Goal: Communication & Community: Answer question/provide support

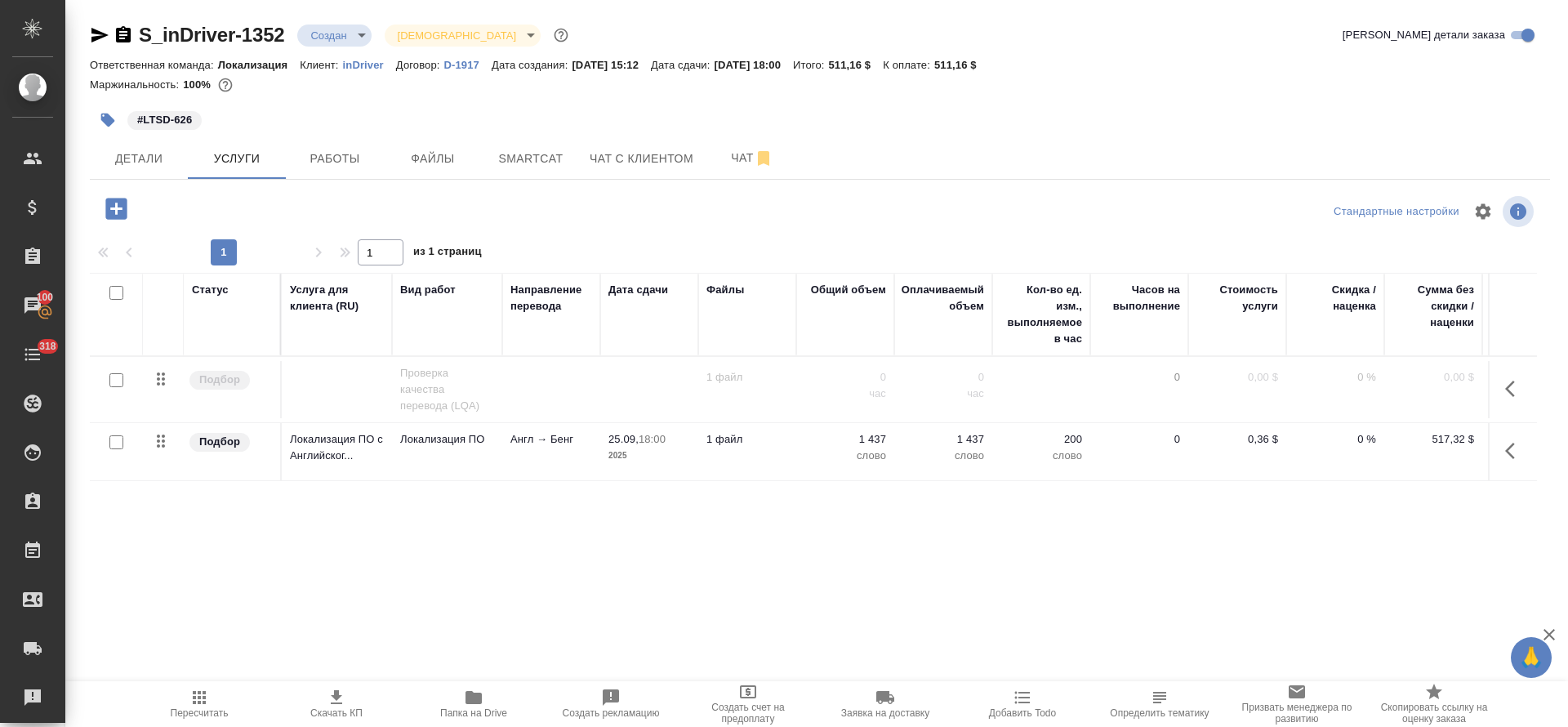
click at [348, 34] on body "🙏 .cls-1 fill:#fff; AWATERA [PERSON_NAME] Спецификации Заказы 100 Чаты 318 Todo…" at bounding box center [784, 363] width 1568 height 727
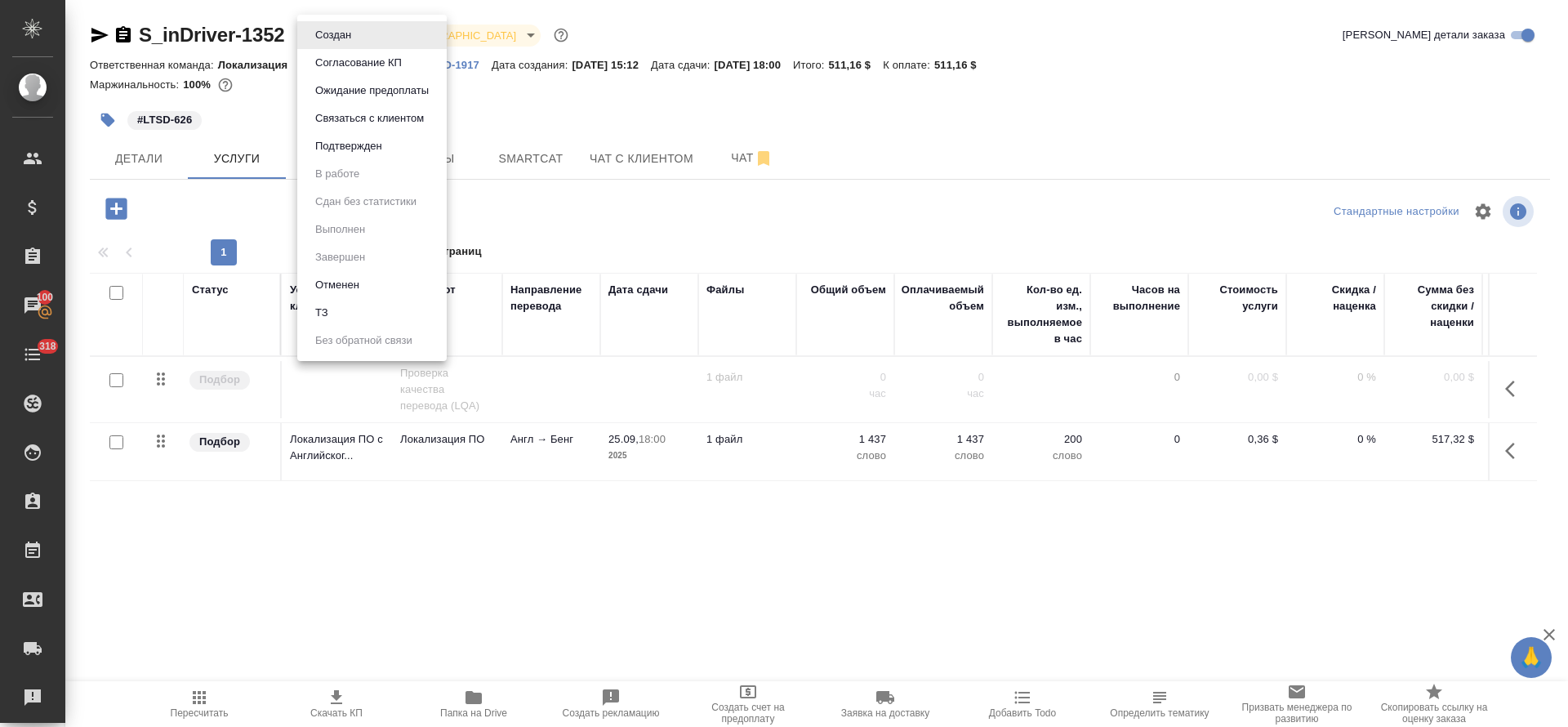
click at [372, 313] on li "ТЗ" at bounding box center [371, 312] width 149 height 28
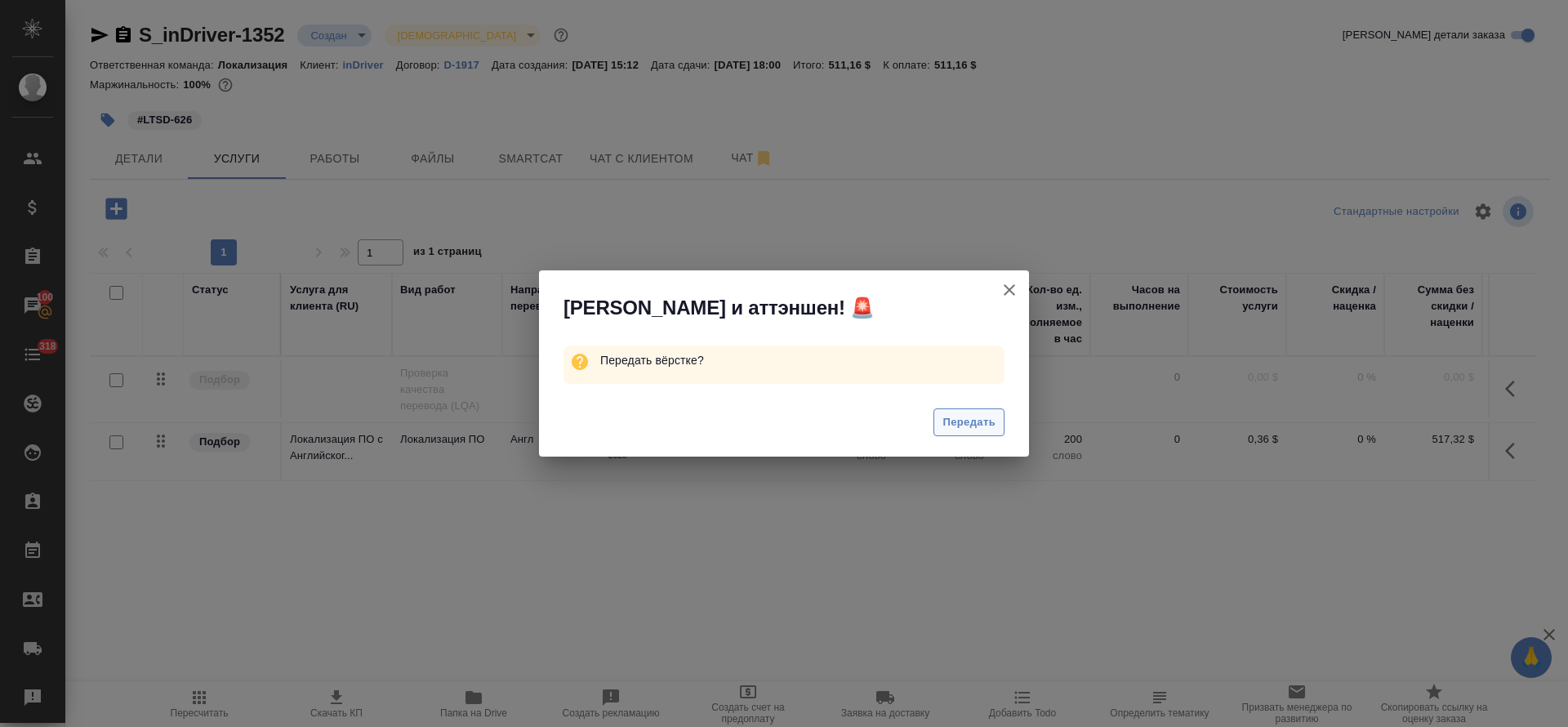
click at [941, 426] on button "Передать" at bounding box center [969, 422] width 71 height 29
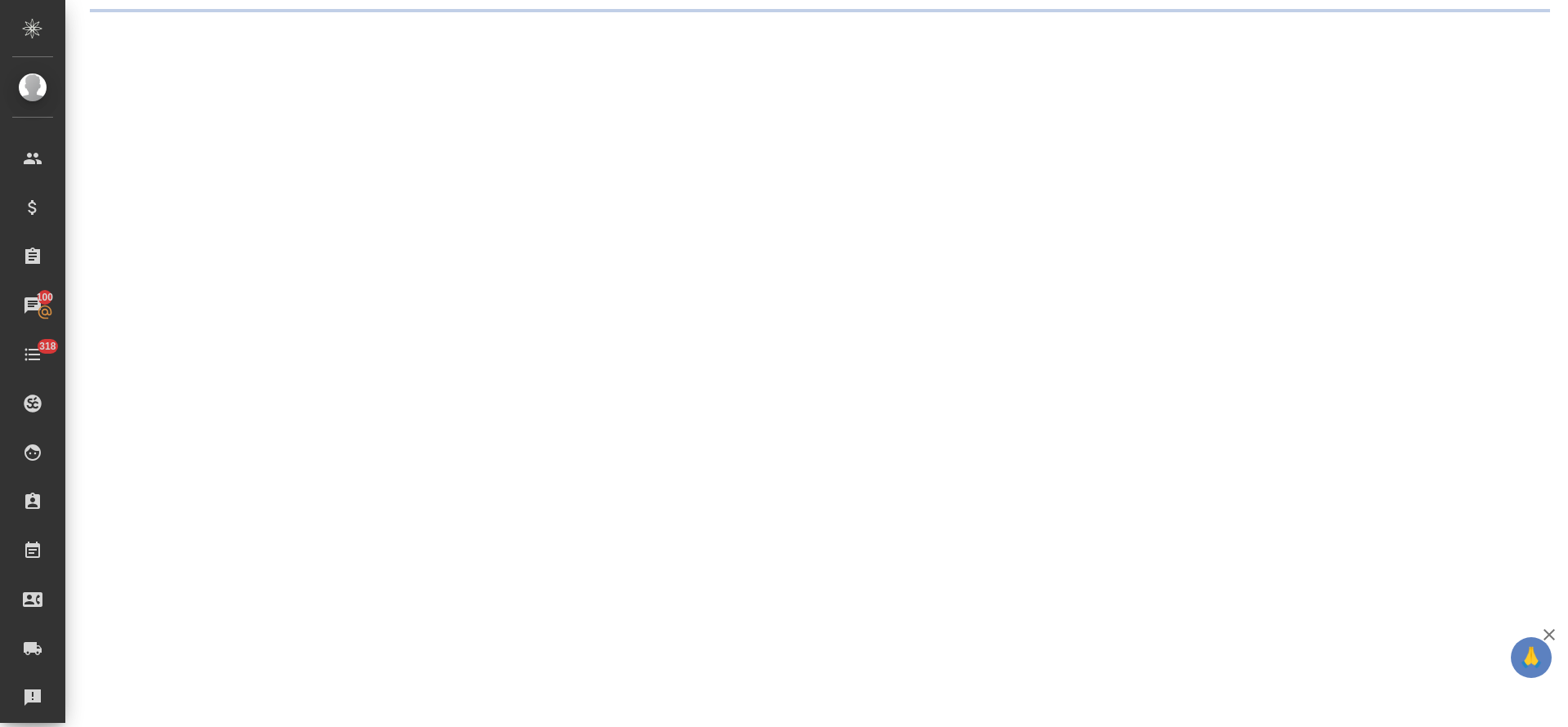
click at [735, 152] on div ".cls-1 fill:#fff; AWATERA [PERSON_NAME] Спецификации Заказы 100 Чаты 318 Todo П…" at bounding box center [784, 363] width 1568 height 727
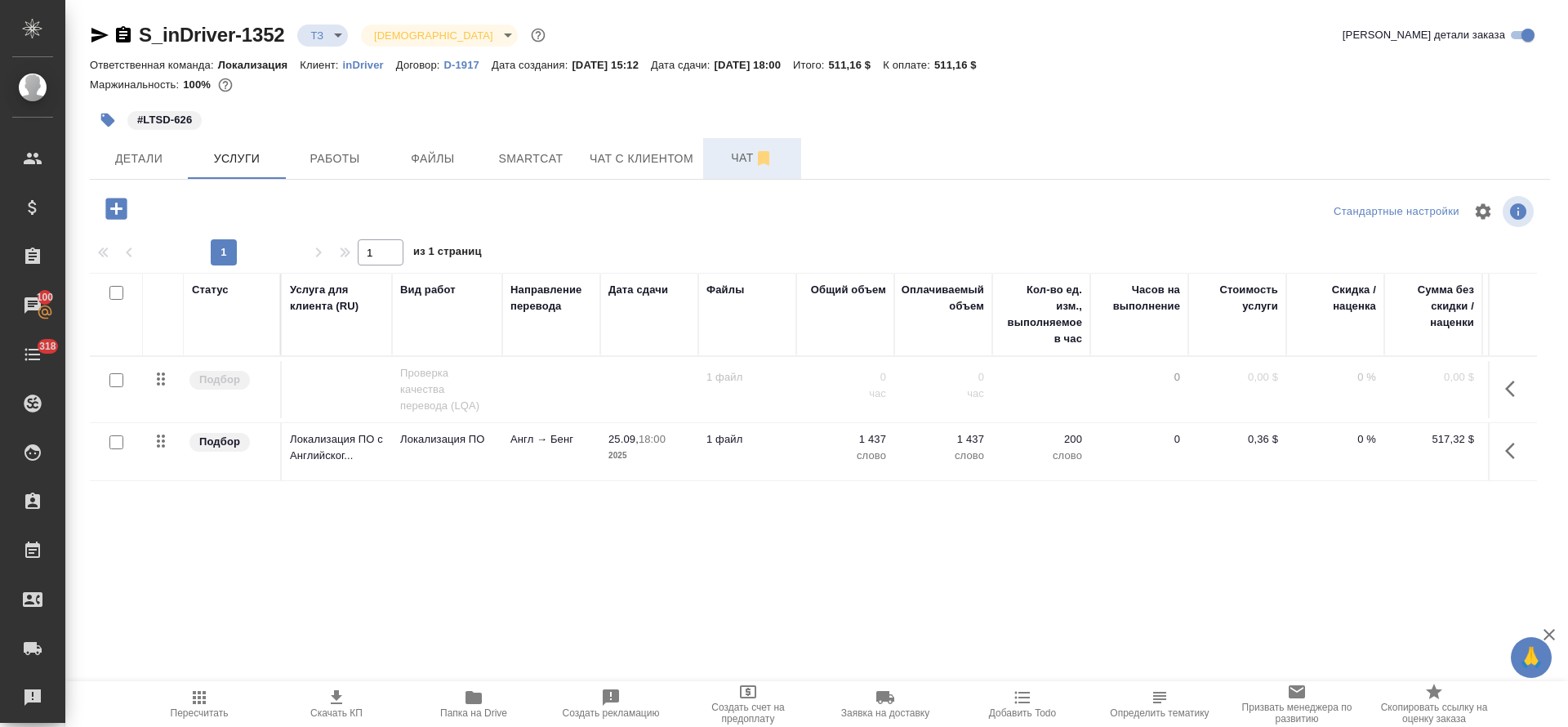
click at [738, 170] on button "Чат" at bounding box center [752, 158] width 98 height 41
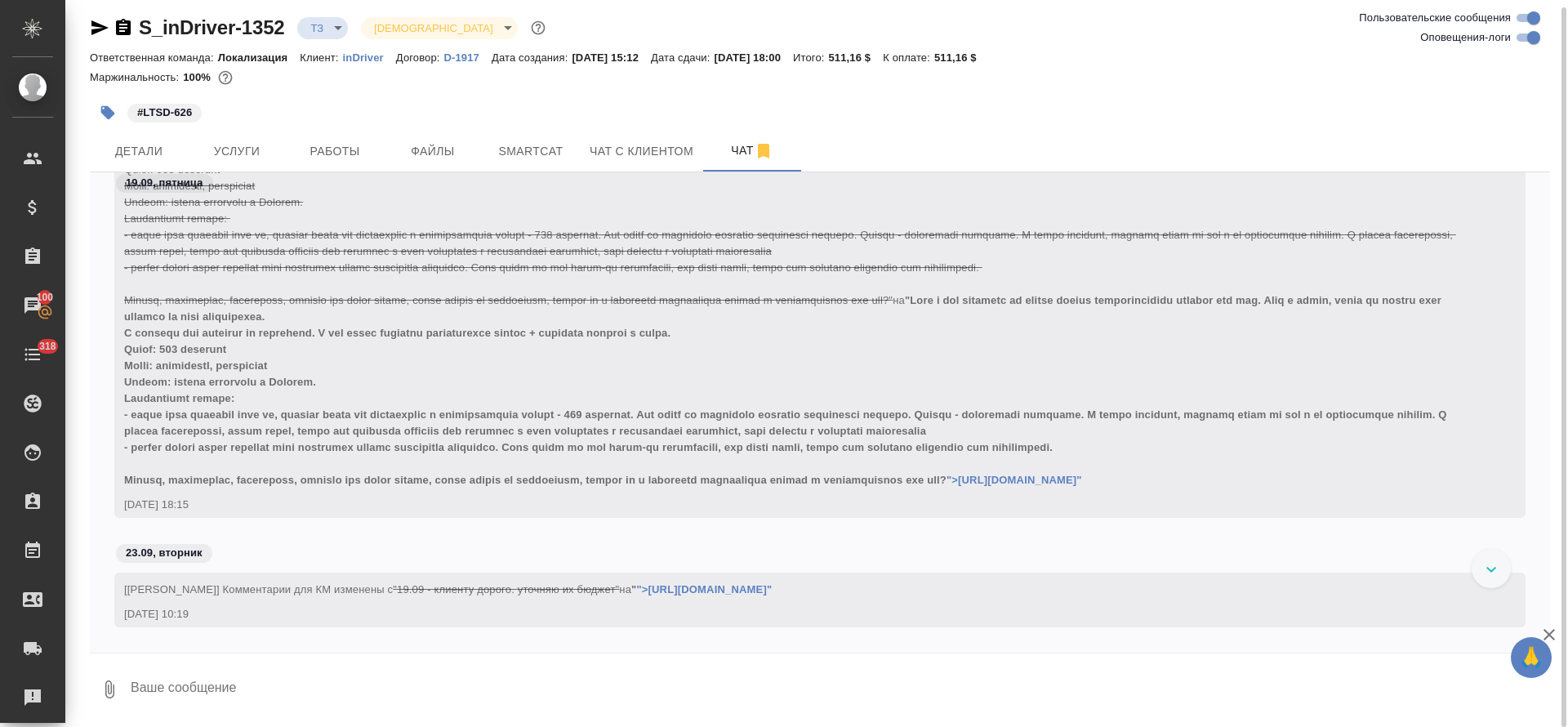
scroll to position [2177, 0]
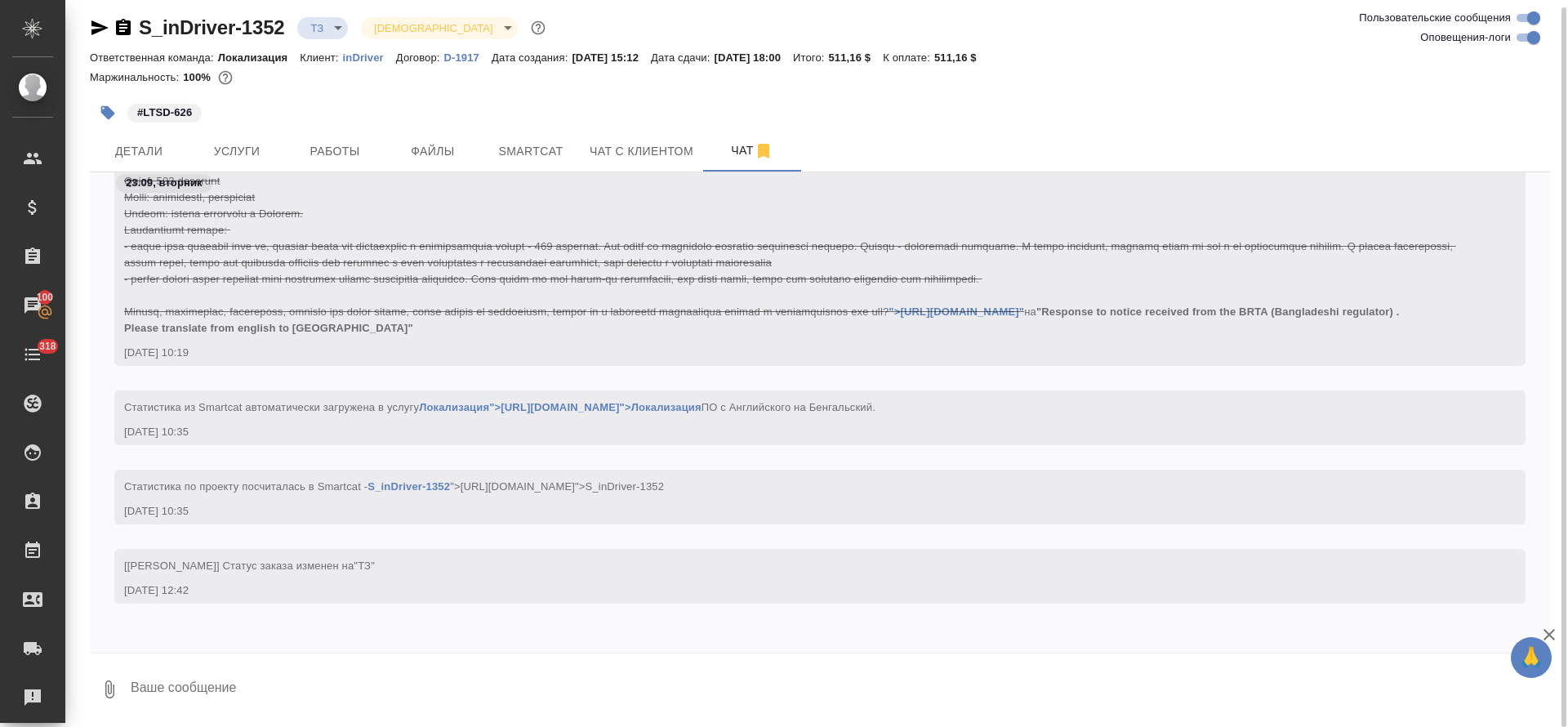
click at [369, 684] on textarea at bounding box center [840, 689] width 1421 height 55
type textarea "п"
click at [169, 683] on textarea "двуяз не запрашивали" at bounding box center [826, 689] width 1394 height 55
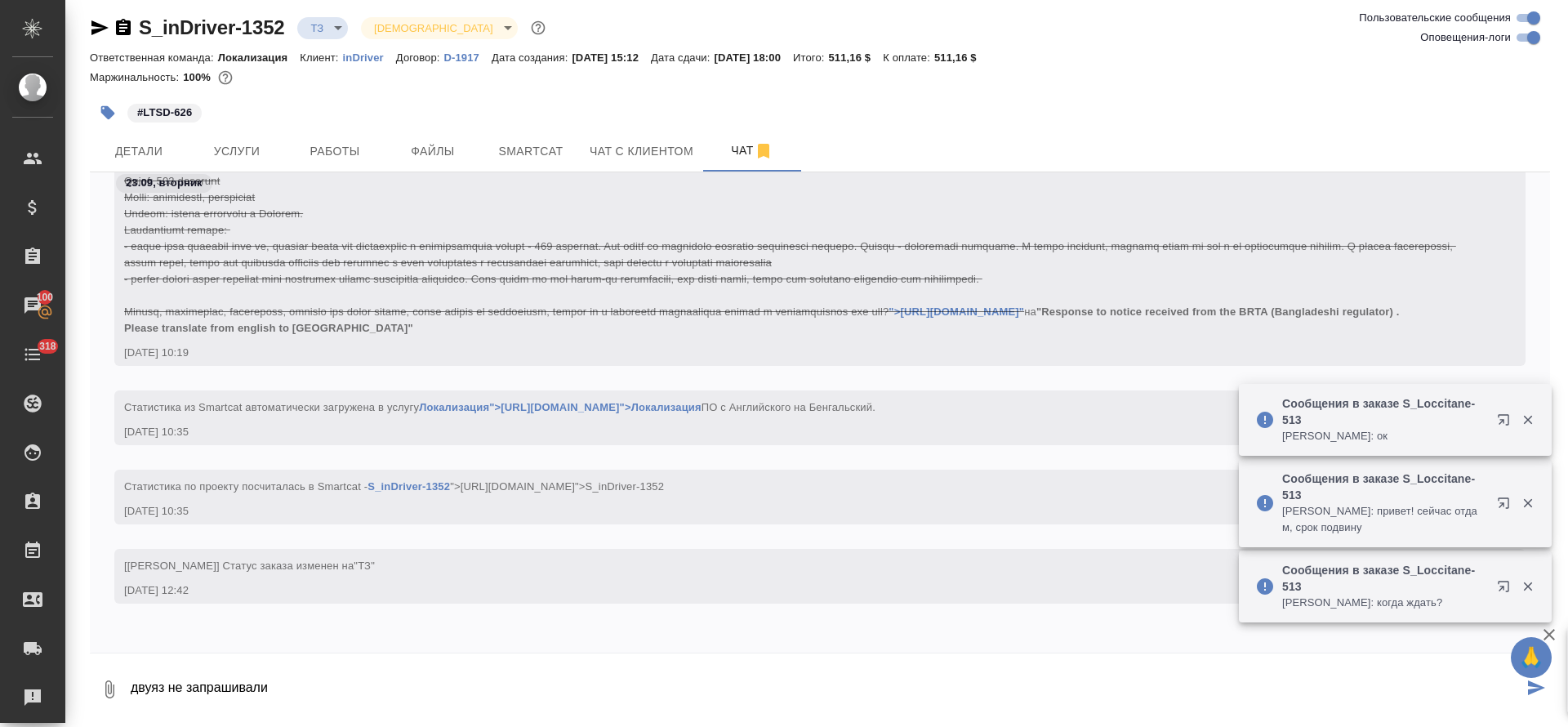
click at [296, 689] on textarea "двуяз не запрашивали" at bounding box center [826, 689] width 1394 height 55
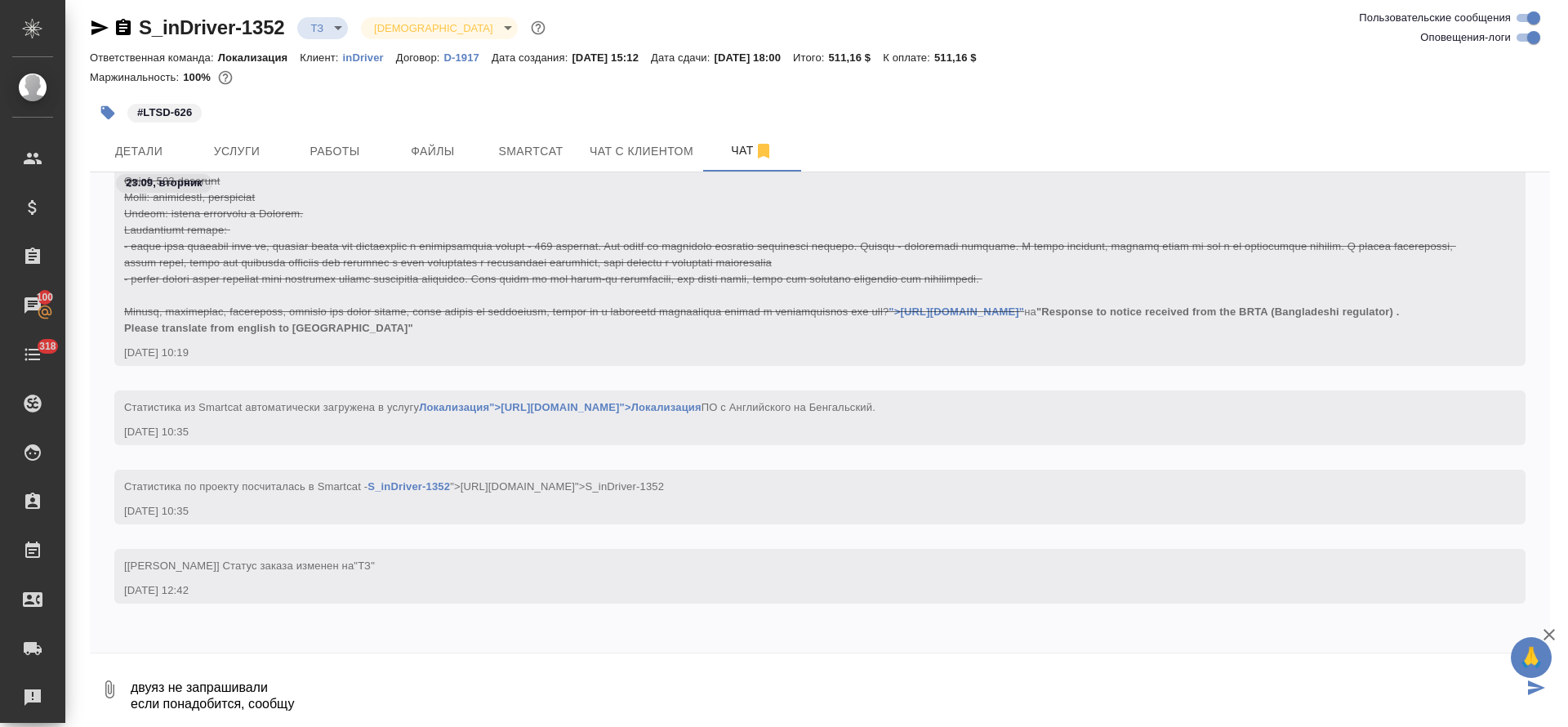
type textarea "двуяз не запрашивали если понадобится, сообщу"
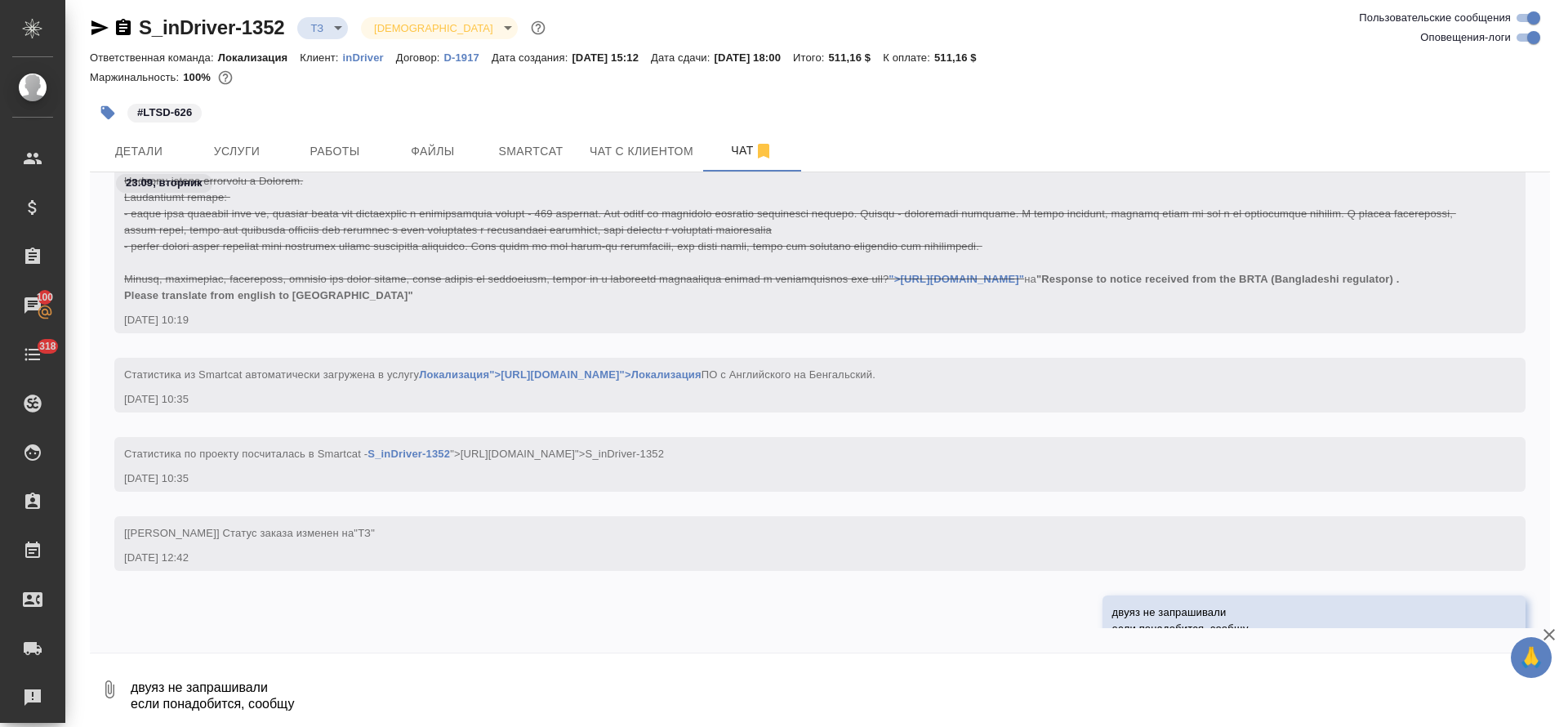
scroll to position [2273, 0]
